Goal: Navigation & Orientation: Understand site structure

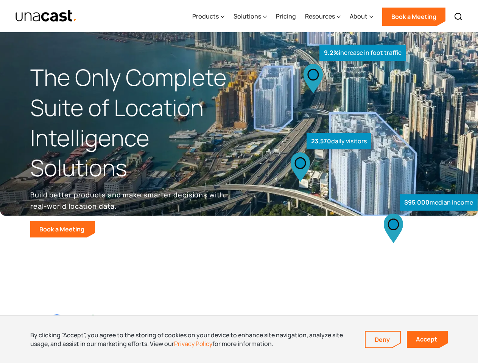
click at [239, 182] on div "$95,000 median income 23,570 daily visitors 9.2% increase in foot traffic" at bounding box center [356, 158] width 234 height 160
click at [328, 16] on div "Resources" at bounding box center [320, 16] width 30 height 9
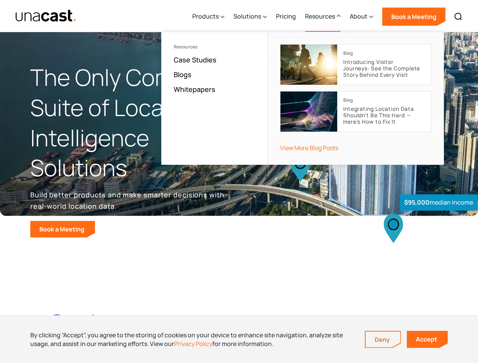
click at [210, 17] on div "Products" at bounding box center [205, 16] width 26 height 9
click at [251, 17] on div "Solutions" at bounding box center [247, 16] width 28 height 9
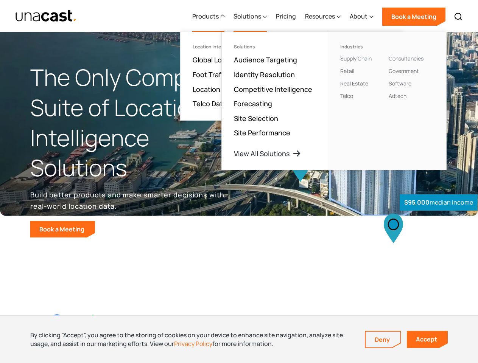
click at [323, 17] on div "Resources" at bounding box center [320, 16] width 30 height 9
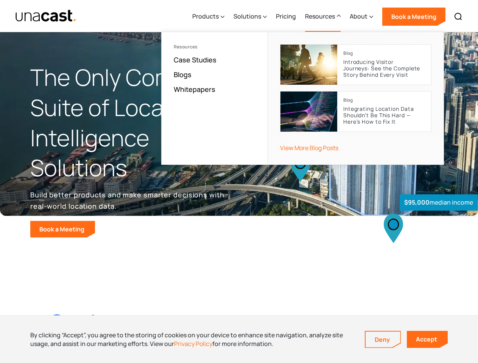
click at [362, 17] on div "About" at bounding box center [359, 16] width 18 height 9
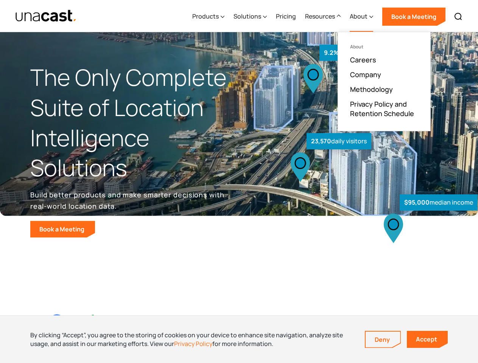
click at [458, 17] on img at bounding box center [458, 16] width 9 height 9
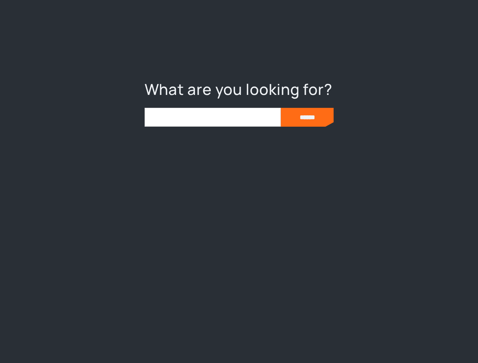
click at [239, 339] on div at bounding box center [239, 181] width 478 height 363
click at [383, 340] on link "Deny" at bounding box center [383, 340] width 35 height 16
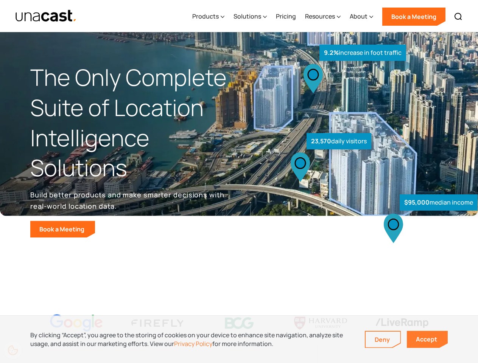
click at [427, 339] on link "Accept" at bounding box center [427, 339] width 41 height 17
